Goal: Navigation & Orientation: Find specific page/section

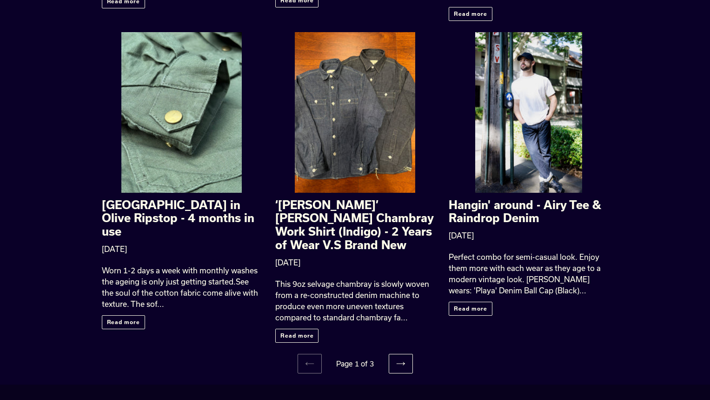
scroll to position [1110, 0]
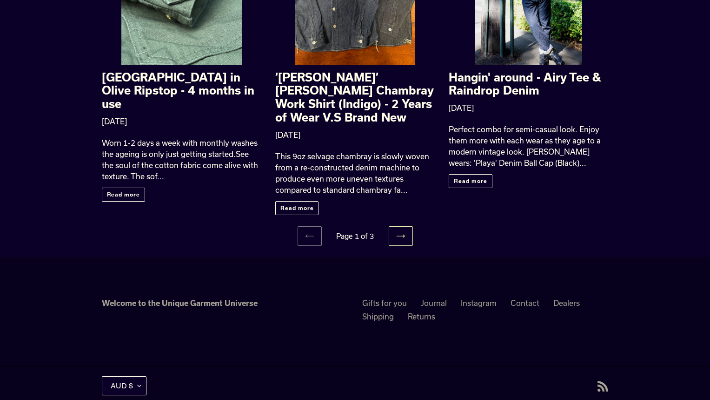
click at [405, 226] on link "Next page" at bounding box center [401, 236] width 24 height 20
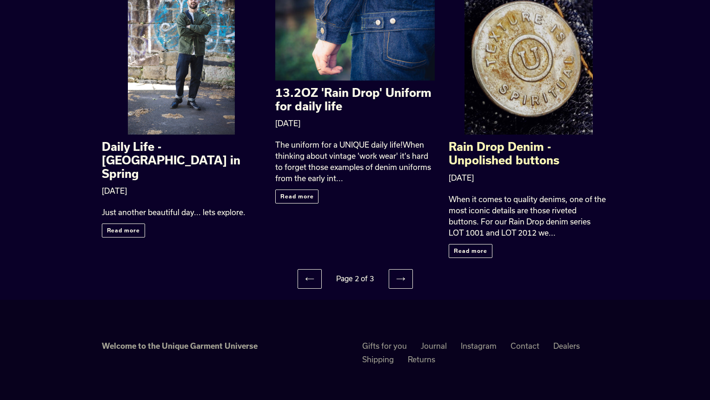
scroll to position [1082, 0]
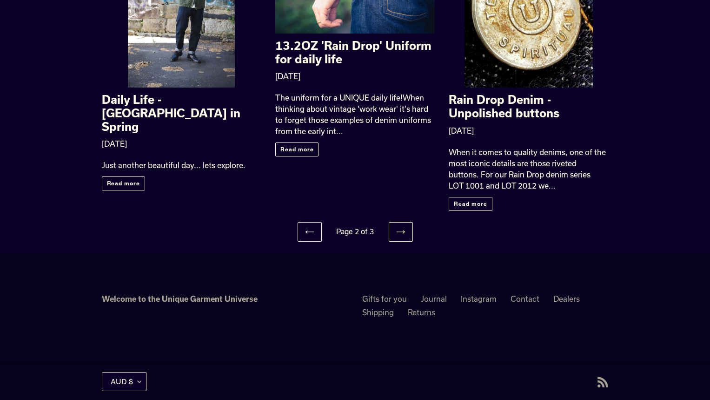
click at [399, 227] on icon at bounding box center [400, 231] width 9 height 9
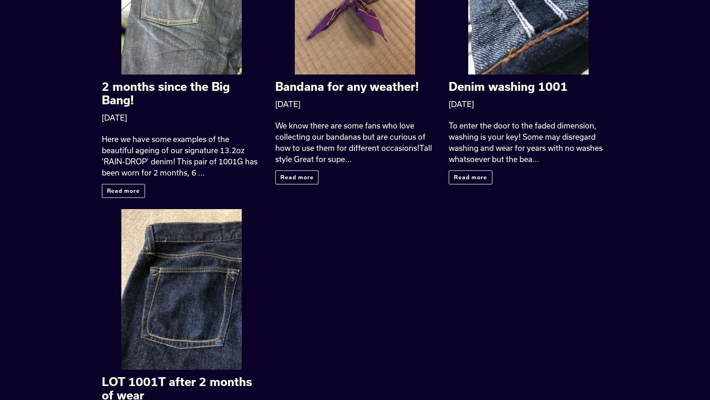
scroll to position [880, 0]
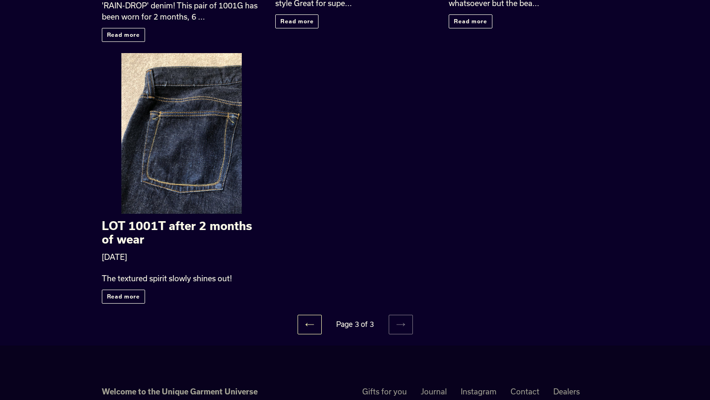
click at [311, 320] on icon at bounding box center [309, 324] width 9 height 9
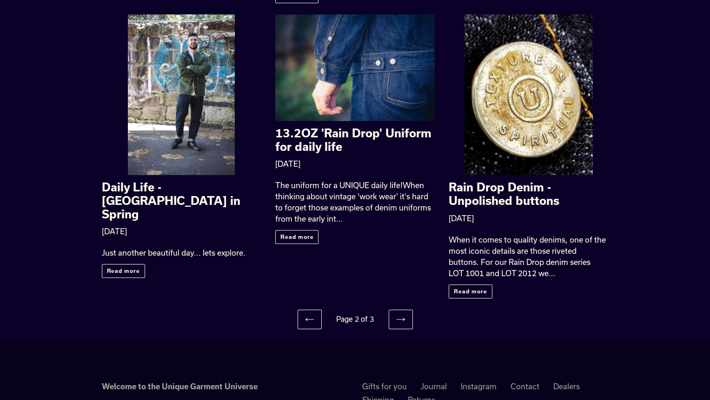
scroll to position [1022, 0]
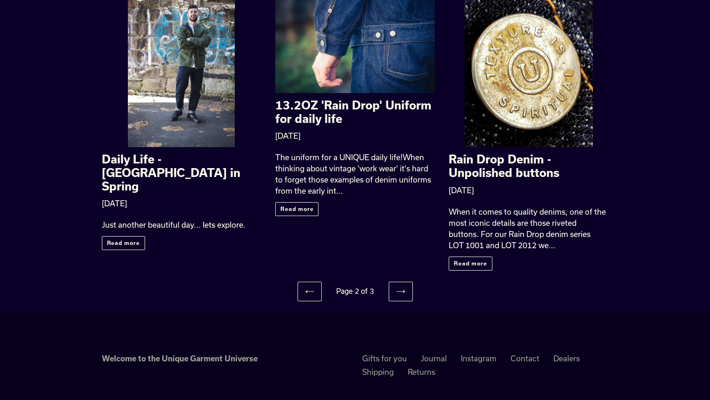
click at [302, 281] on link "Previous page" at bounding box center [310, 291] width 24 height 20
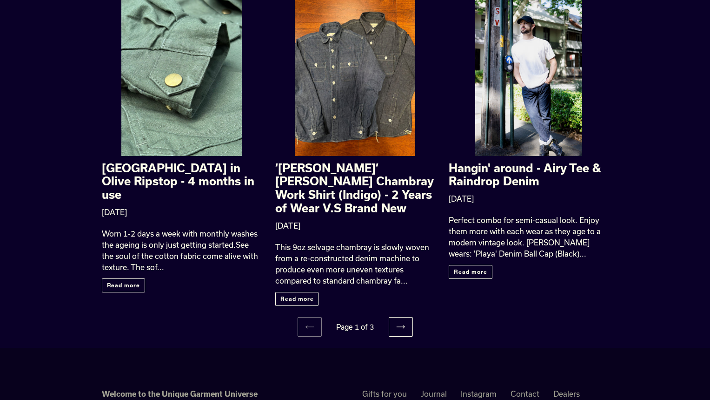
scroll to position [1093, 0]
